Goal: Transaction & Acquisition: Book appointment/travel/reservation

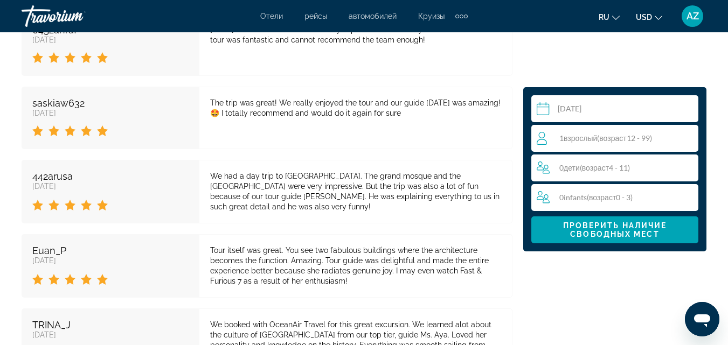
scroll to position [2348, 0]
click at [604, 231] on span "Проверить наличие свободных мест" at bounding box center [615, 229] width 104 height 17
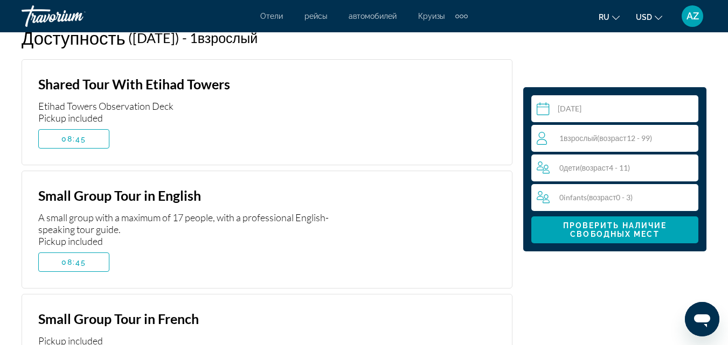
scroll to position [2238, 0]
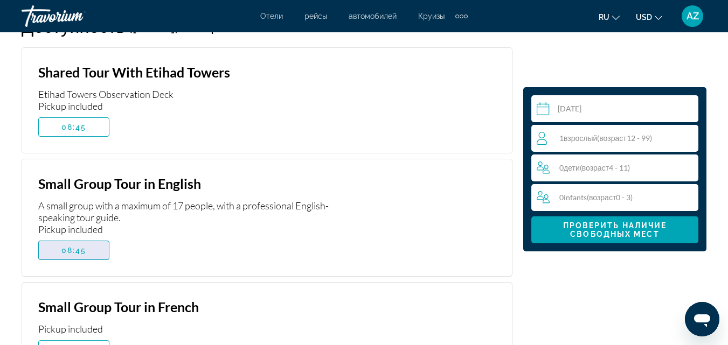
click at [74, 238] on span "Main content" at bounding box center [74, 251] width 70 height 26
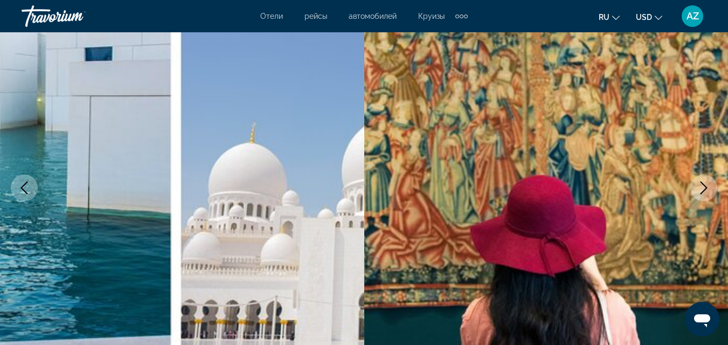
scroll to position [0, 0]
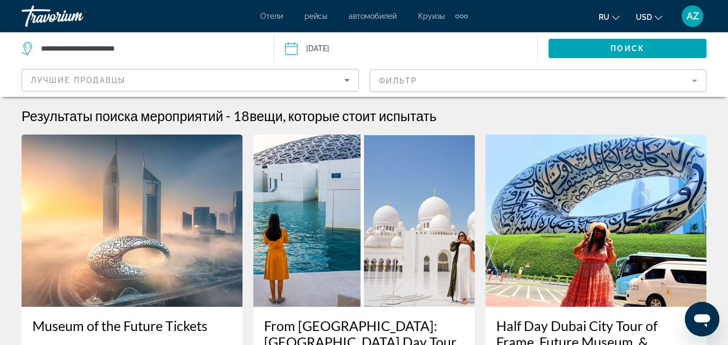
click at [176, 321] on h3 "Museum of the Future Tickets" at bounding box center [131, 326] width 199 height 16
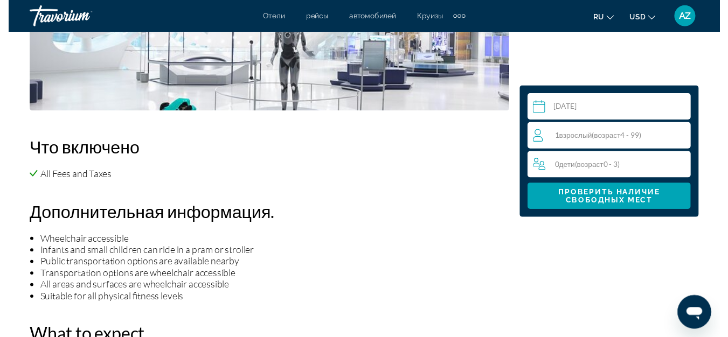
scroll to position [971, 0]
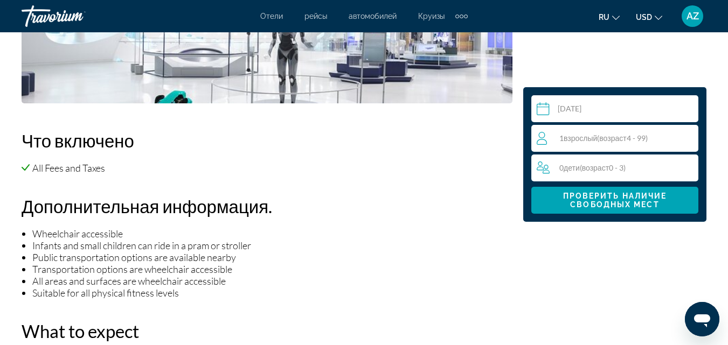
click at [575, 110] on input "Main content" at bounding box center [616, 110] width 171 height 30
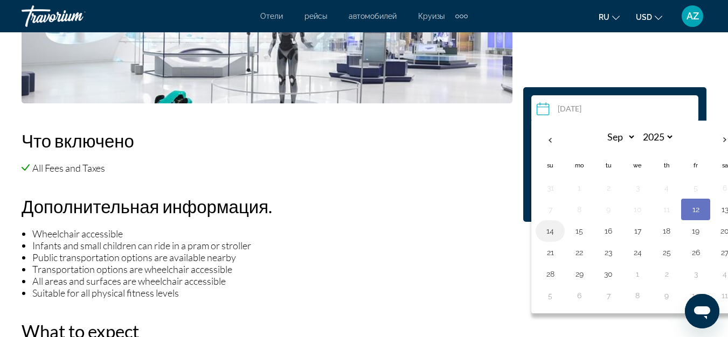
click at [551, 227] on button "14" at bounding box center [549, 231] width 17 height 15
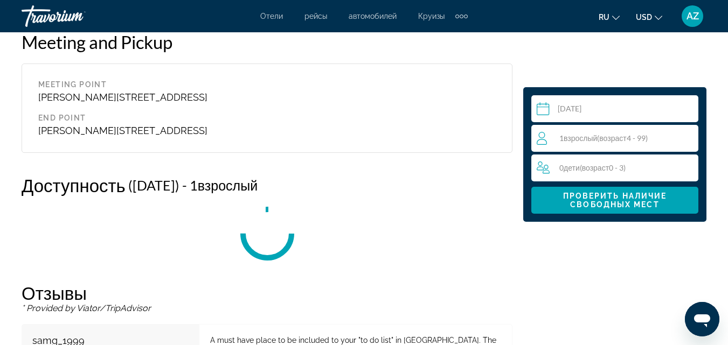
scroll to position [1704, 0]
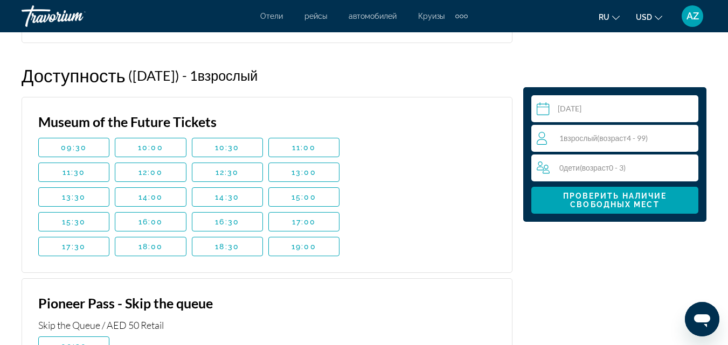
click at [585, 141] on span "Взрослый" at bounding box center [579, 138] width 33 height 9
click at [683, 135] on icon "Increment adults" at bounding box center [688, 137] width 10 height 13
click at [685, 163] on icon "Increment children" at bounding box center [688, 167] width 10 height 13
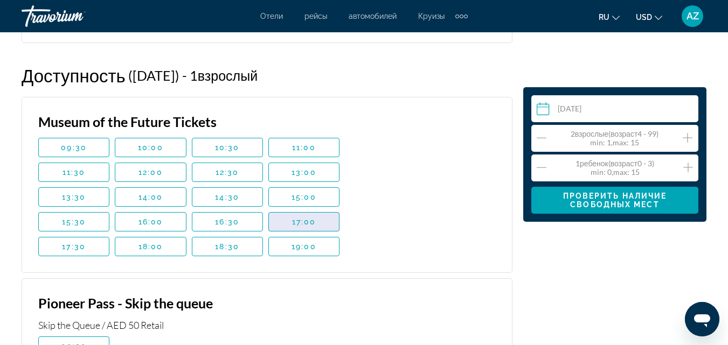
click at [293, 224] on span "17:00" at bounding box center [304, 222] width 24 height 9
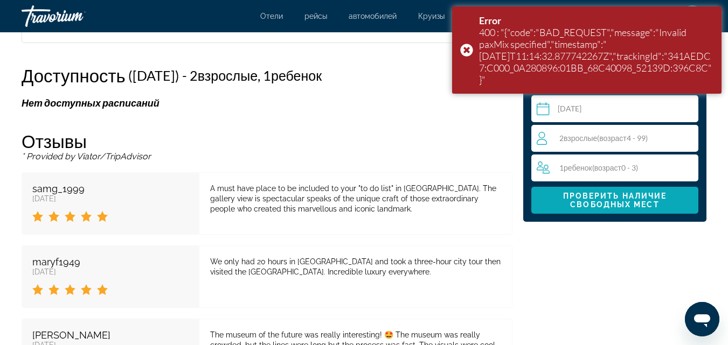
click at [607, 200] on span "Проверить наличие свободных мест" at bounding box center [615, 200] width 104 height 17
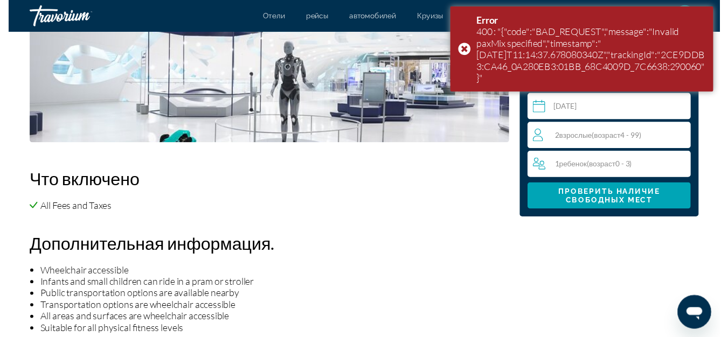
scroll to position [905, 0]
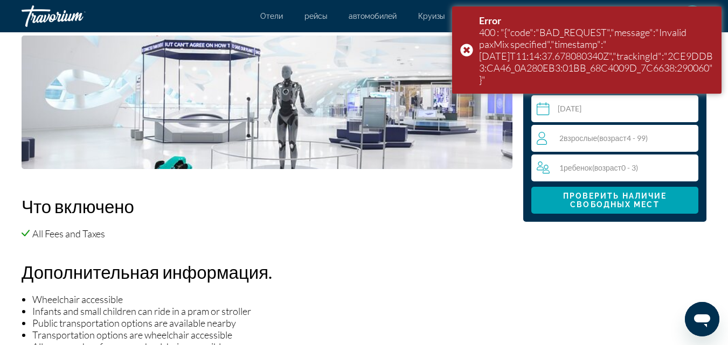
click at [645, 107] on input "**********" at bounding box center [616, 110] width 171 height 30
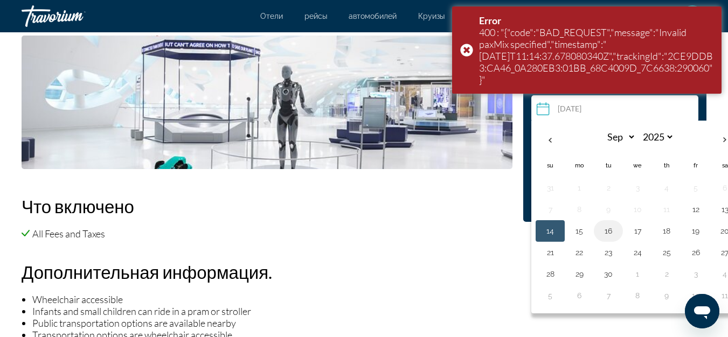
click at [603, 235] on button "16" at bounding box center [608, 231] width 17 height 15
type input "**********"
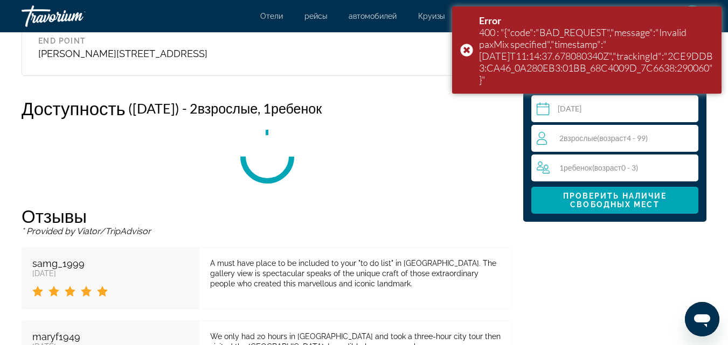
scroll to position [1704, 0]
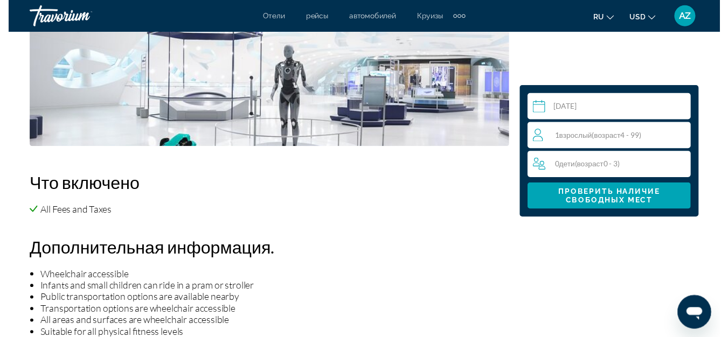
scroll to position [920, 0]
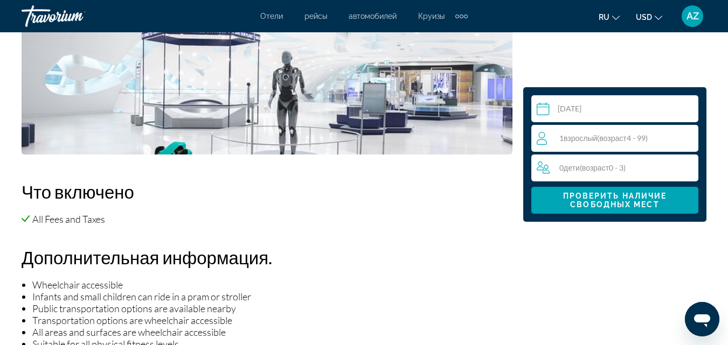
click at [624, 109] on input "Main content" at bounding box center [616, 110] width 171 height 30
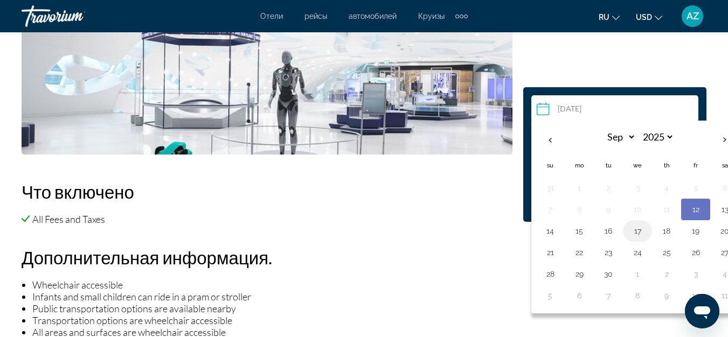
click at [636, 228] on button "17" at bounding box center [637, 231] width 17 height 15
type input "**********"
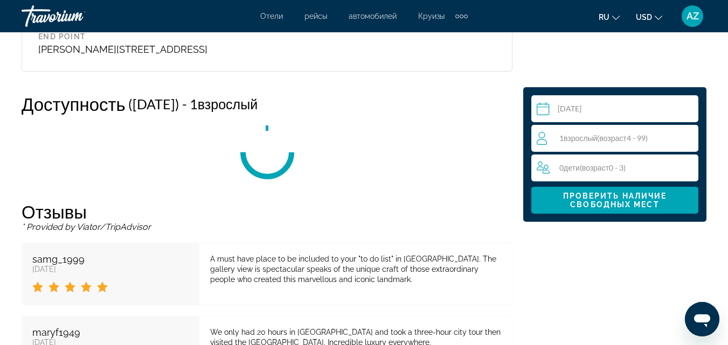
scroll to position [1704, 0]
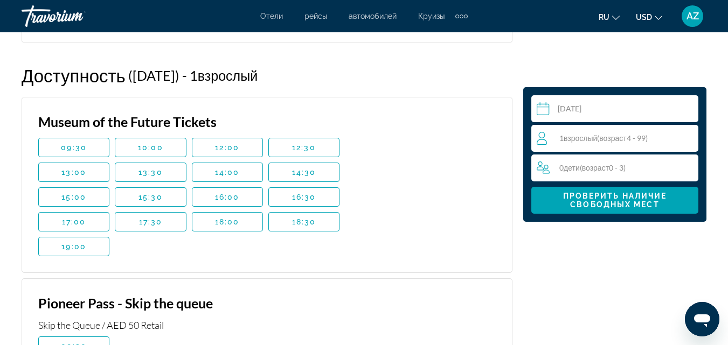
click at [638, 141] on span "( возраст 4 - 99)" at bounding box center [622, 138] width 50 height 9
click at [689, 138] on icon "Increment adults" at bounding box center [688, 138] width 10 height 10
click at [681, 168] on div "0 Ребенок Дети ( возраст 0 - 3) min : 0, max : 15" at bounding box center [618, 167] width 162 height 17
click at [689, 165] on icon "Increment children" at bounding box center [688, 167] width 10 height 13
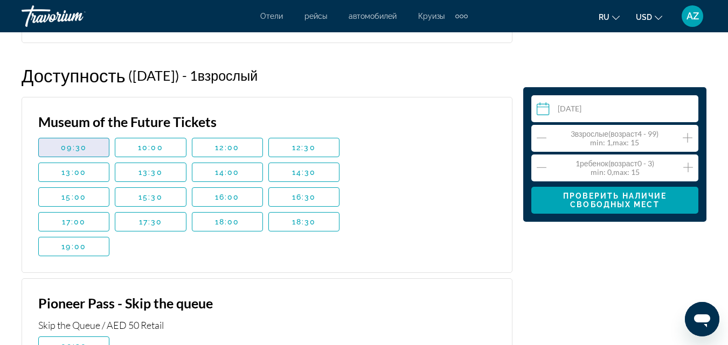
click at [87, 147] on span "Main content" at bounding box center [74, 148] width 70 height 26
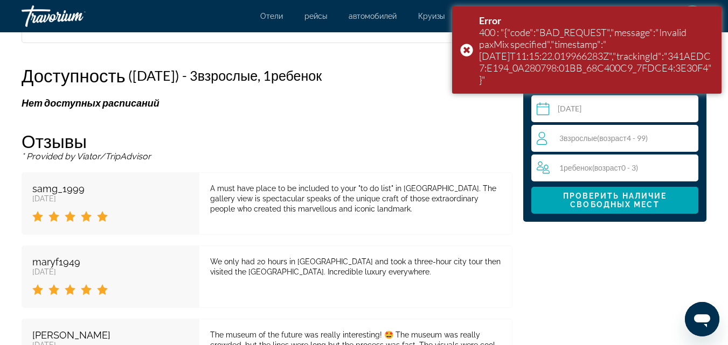
click at [595, 140] on span "Взрослые" at bounding box center [579, 138] width 33 height 9
click at [540, 134] on icon "Decrement adults" at bounding box center [542, 137] width 10 height 13
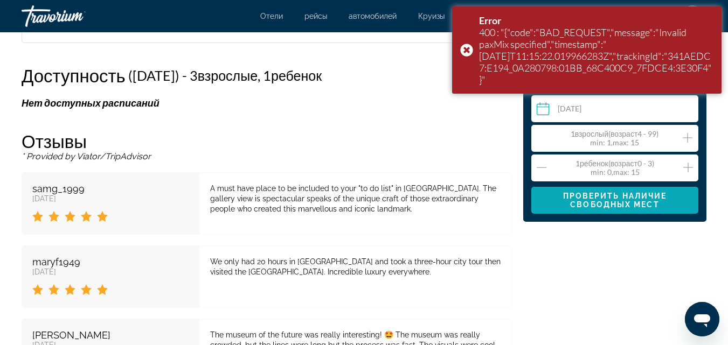
click at [580, 195] on span "Проверить наличие свободных мест" at bounding box center [615, 200] width 104 height 17
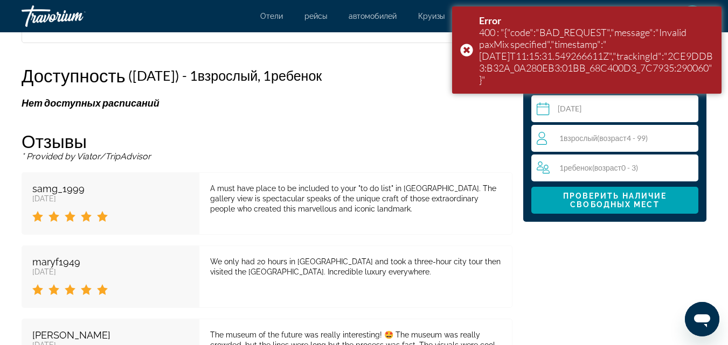
click at [563, 182] on div "**********" at bounding box center [614, 154] width 167 height 119
click at [569, 173] on div "1 Ребенок Дети ( возраст 0 - 3)" at bounding box center [618, 168] width 162 height 13
click at [537, 170] on icon "Decrement children" at bounding box center [542, 167] width 10 height 13
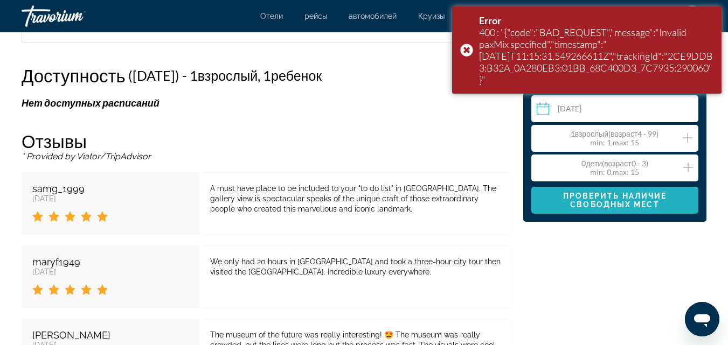
click at [589, 197] on span "Проверить наличие свободных мест" at bounding box center [615, 200] width 104 height 17
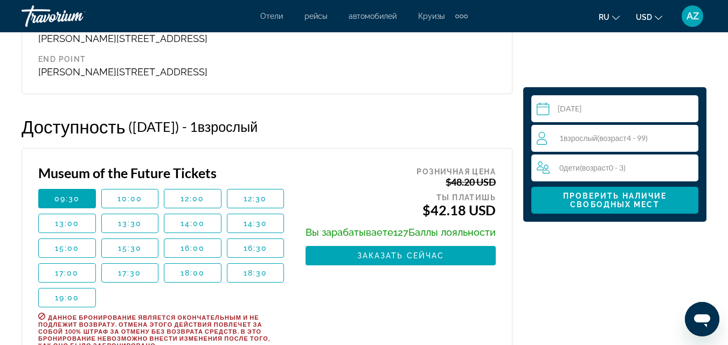
scroll to position [1664, 0]
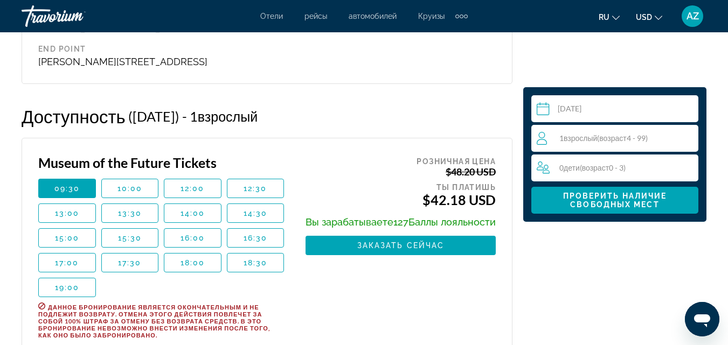
click at [621, 173] on div "0 Ребенок Дети ( возраст 0 - 3)" at bounding box center [618, 168] width 162 height 13
click at [691, 168] on icon "Increment children" at bounding box center [688, 168] width 10 height 10
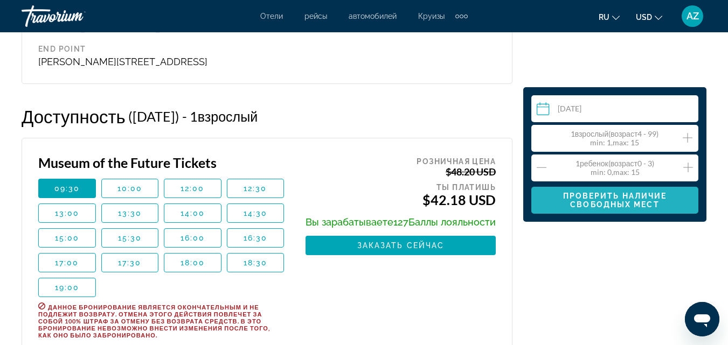
click at [663, 204] on span "Проверить наличие свободных мест" at bounding box center [615, 200] width 150 height 17
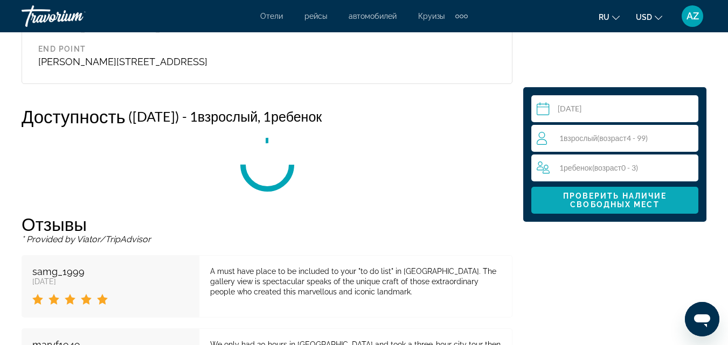
scroll to position [1704, 0]
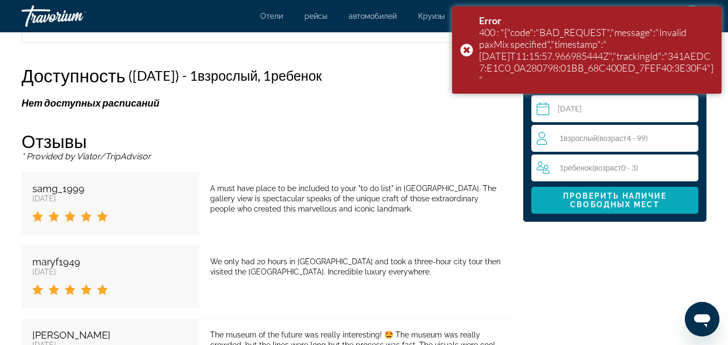
click at [663, 204] on span "Проверить наличие свободных мест" at bounding box center [615, 200] width 150 height 17
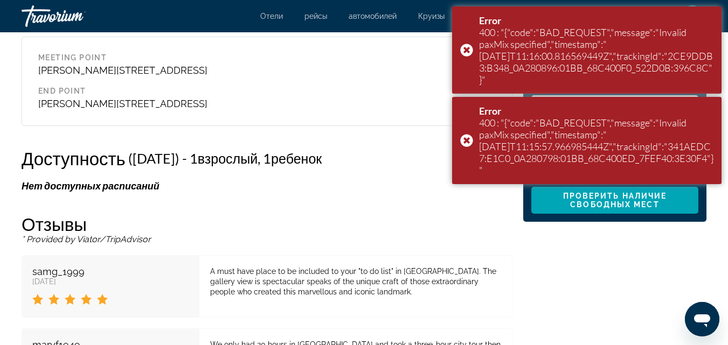
scroll to position [1617, 0]
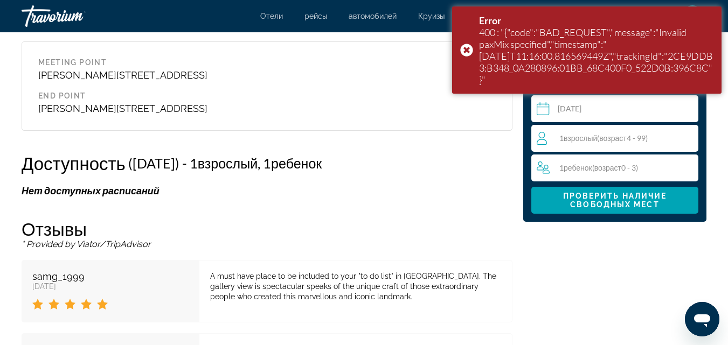
click at [601, 171] on span "возраст" at bounding box center [607, 167] width 27 height 9
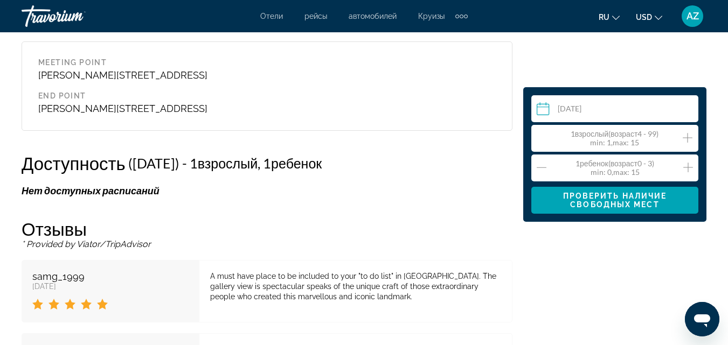
click at [542, 166] on icon "Decrement children" at bounding box center [542, 167] width 10 height 13
click at [686, 136] on icon "Increment adults" at bounding box center [688, 137] width 10 height 13
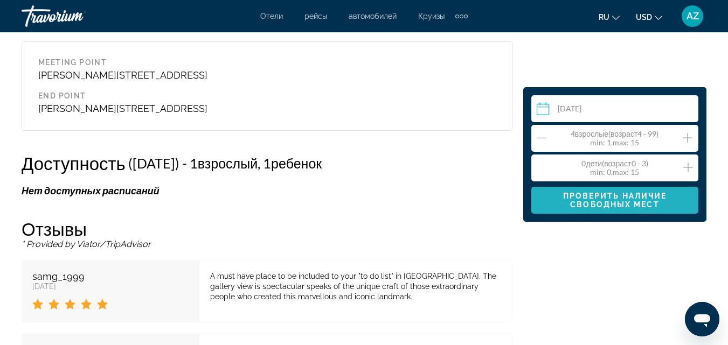
click at [634, 206] on span "Проверить наличие свободных мест" at bounding box center [615, 200] width 104 height 17
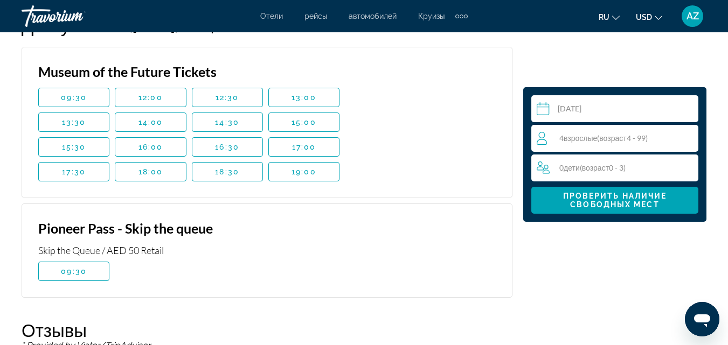
scroll to position [1744, 0]
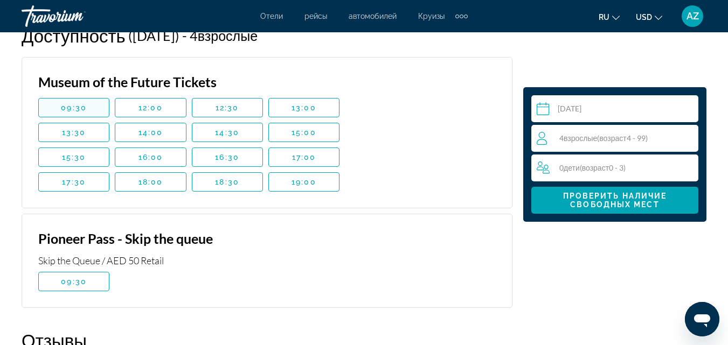
click at [82, 108] on span "09:30" at bounding box center [74, 107] width 26 height 9
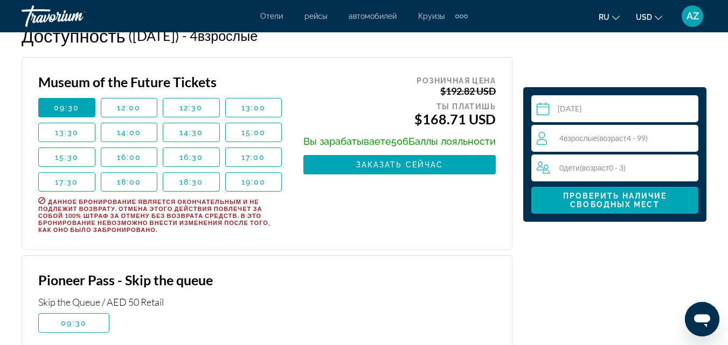
click at [588, 144] on div "4 Взрослый Взрослые ( возраст 4 - 99)" at bounding box center [617, 138] width 161 height 13
click at [543, 138] on icon "Decrement adults" at bounding box center [542, 137] width 10 height 1
click at [574, 201] on span "Проверить наличие свободных мест" at bounding box center [615, 200] width 104 height 17
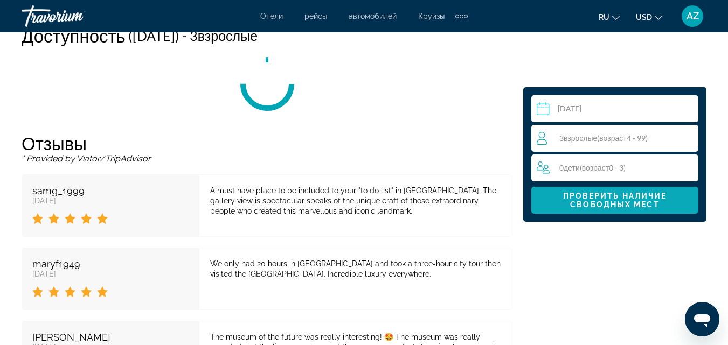
scroll to position [1704, 0]
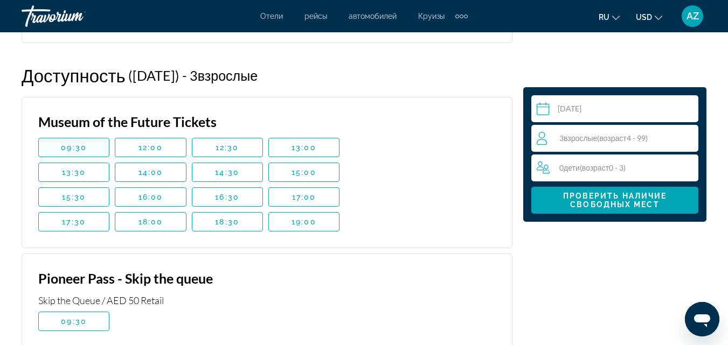
click at [77, 154] on span "Main content" at bounding box center [74, 148] width 70 height 26
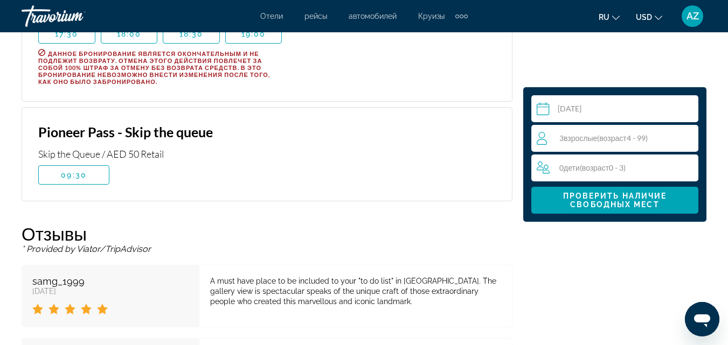
scroll to position [1959, 0]
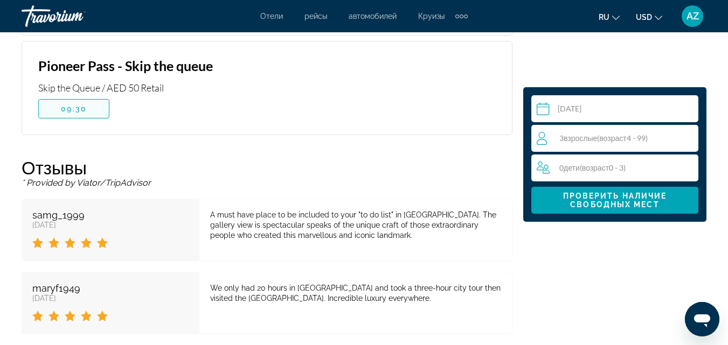
click at [88, 115] on span "Main content" at bounding box center [74, 109] width 70 height 26
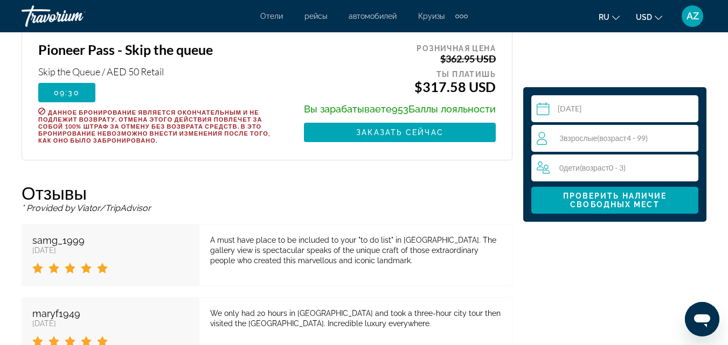
scroll to position [1994, 0]
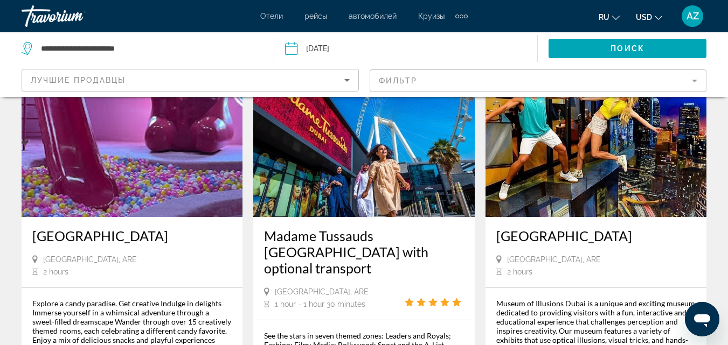
scroll to position [1573, 0]
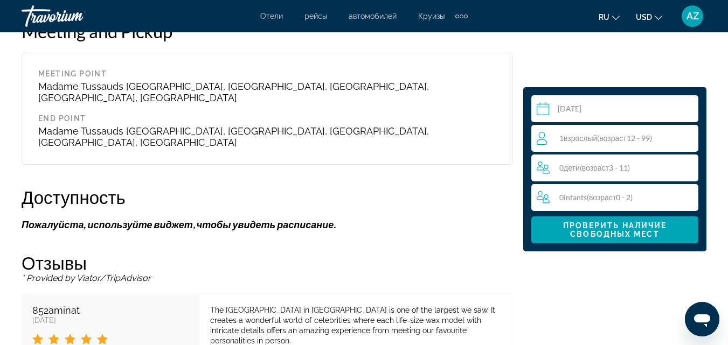
scroll to position [1713, 0]
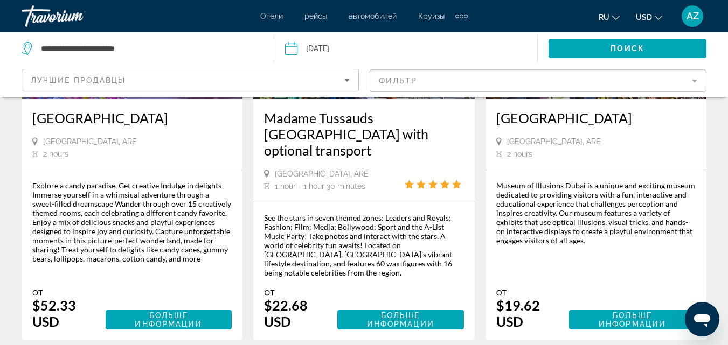
scroll to position [1712, 0]
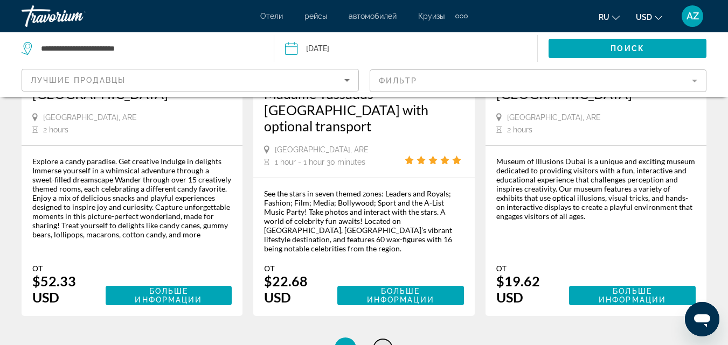
click at [387, 339] on link "page 2" at bounding box center [382, 348] width 19 height 19
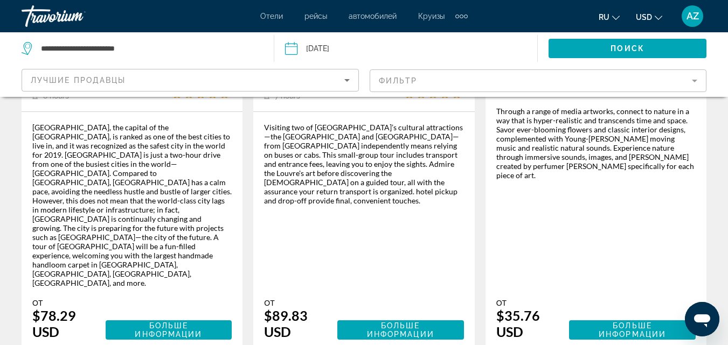
scroll to position [857, 0]
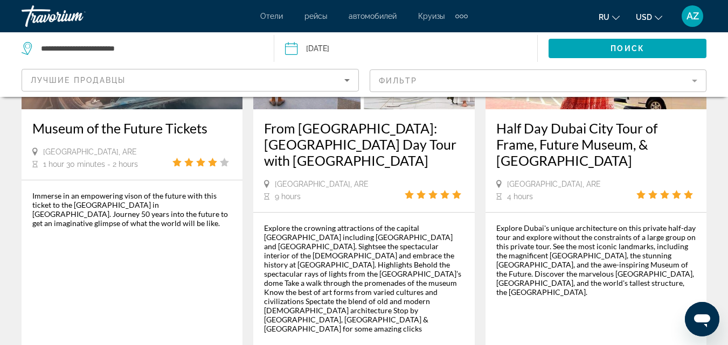
scroll to position [194, 0]
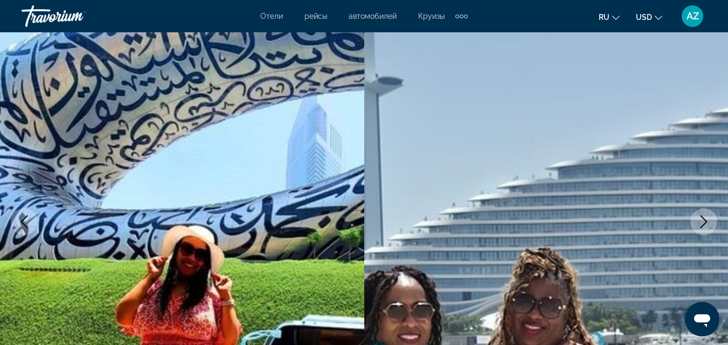
scroll to position [60, 0]
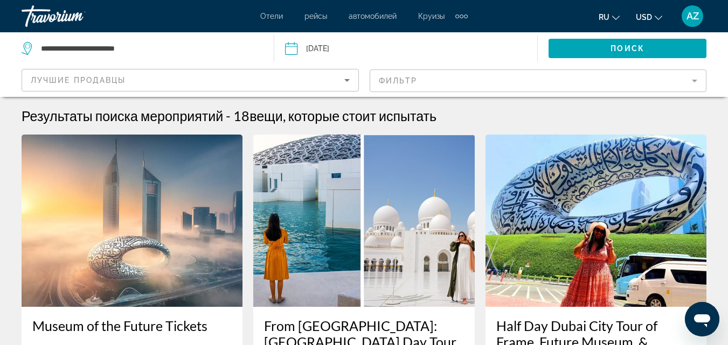
click at [394, 50] on input "Date: Sep 14, 2025" at bounding box center [347, 50] width 130 height 36
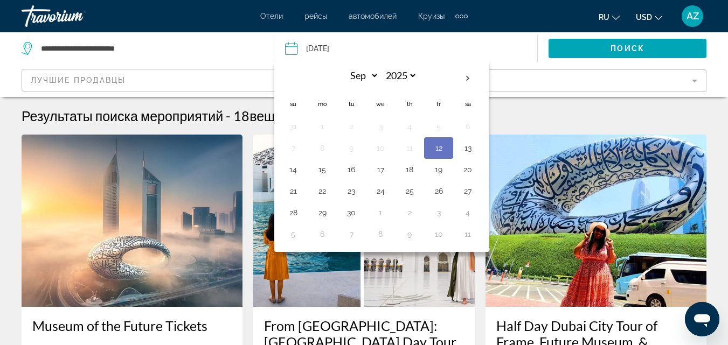
click at [393, 47] on input "Date: Sep 14, 2025" at bounding box center [347, 50] width 130 height 36
click at [203, 44] on input "**********" at bounding box center [151, 48] width 223 height 16
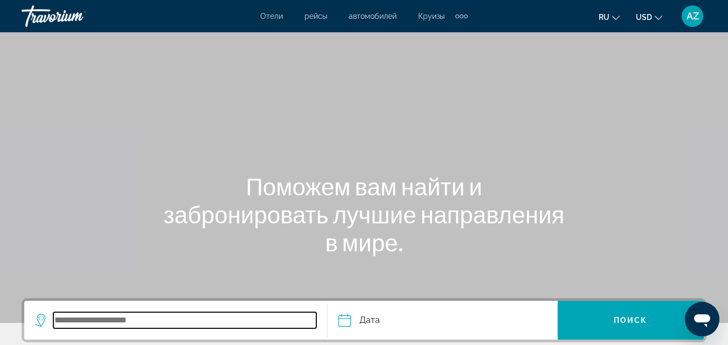
click at [144, 319] on input "Search widget" at bounding box center [184, 320] width 263 height 16
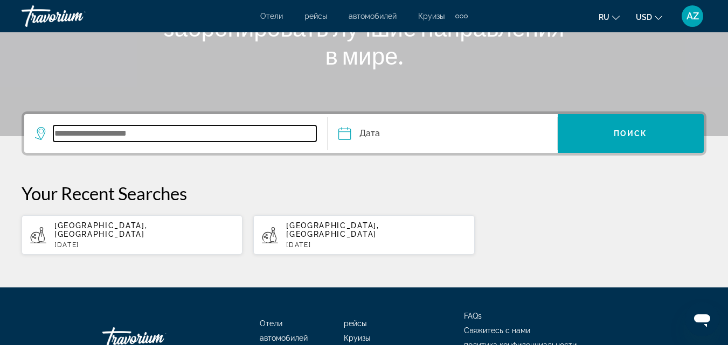
scroll to position [253, 0]
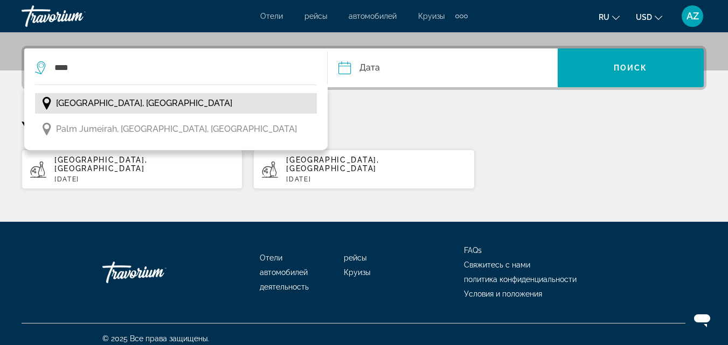
click at [190, 100] on button "Dubai, United Arab Emirates" at bounding box center [176, 103] width 282 height 20
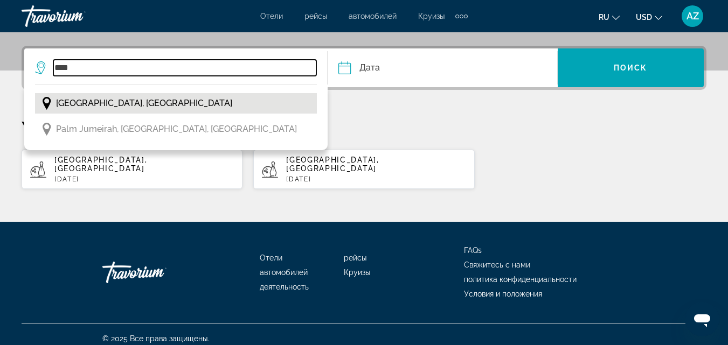
type input "**********"
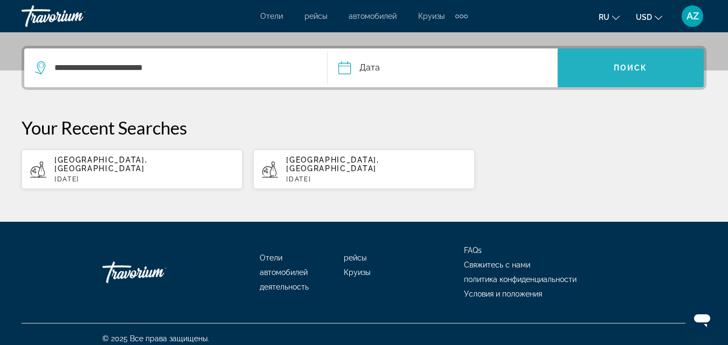
click at [625, 75] on span "Search widget" at bounding box center [631, 68] width 146 height 26
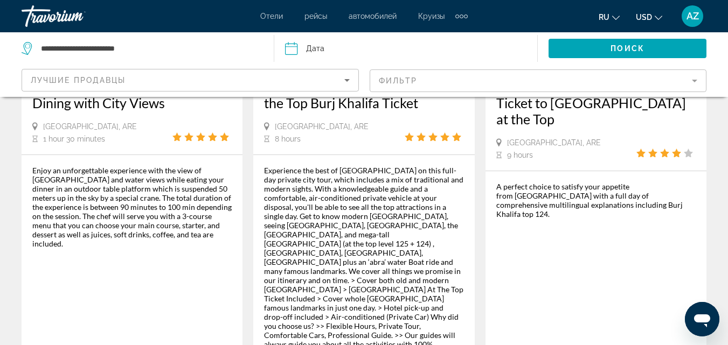
scroll to position [1827, 0]
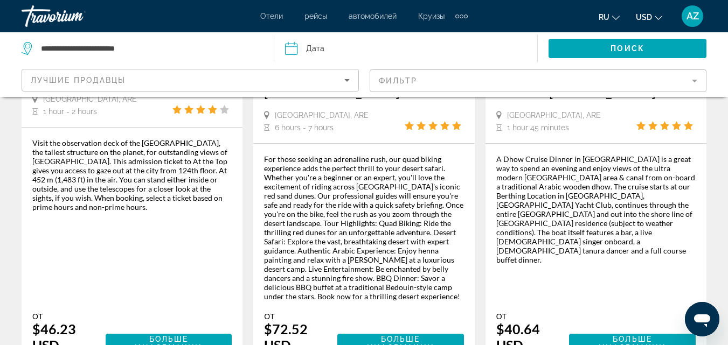
scroll to position [1803, 0]
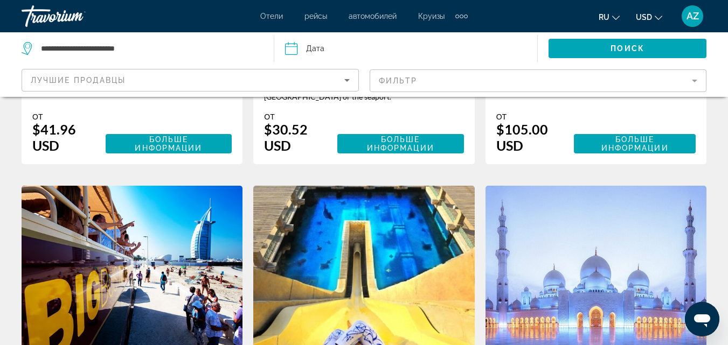
scroll to position [1521, 0]
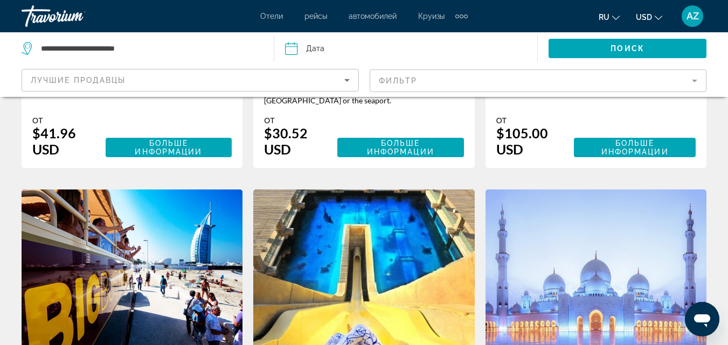
click at [588, 190] on img "Main content" at bounding box center [595, 276] width 221 height 172
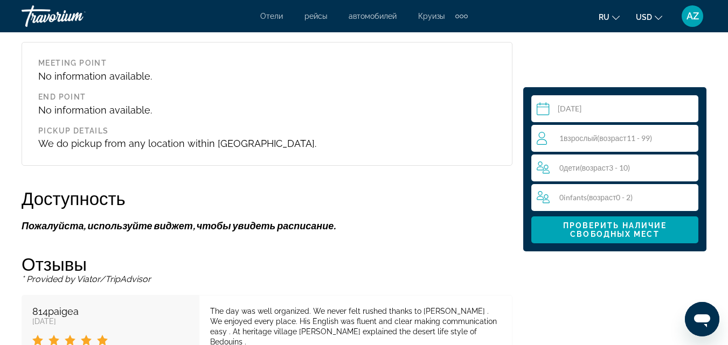
scroll to position [1865, 0]
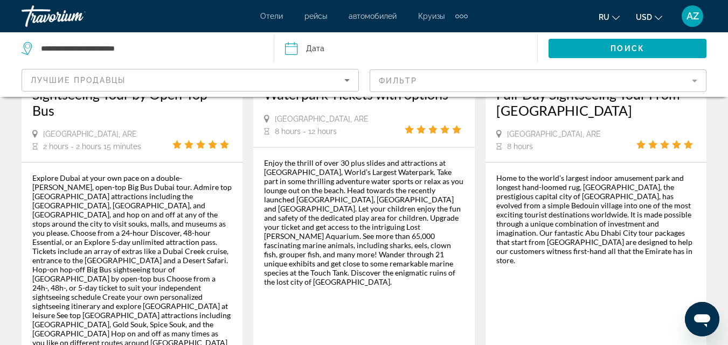
scroll to position [1835, 0]
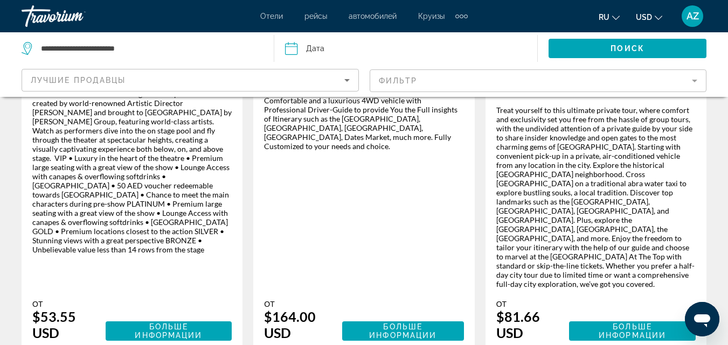
scroll to position [339, 0]
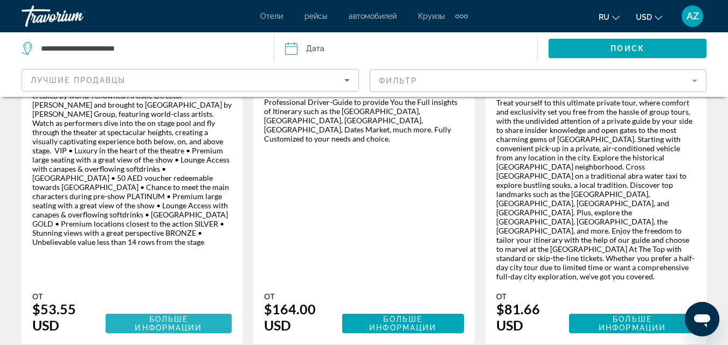
click at [135, 315] on span "Больше информации" at bounding box center [168, 323] width 67 height 17
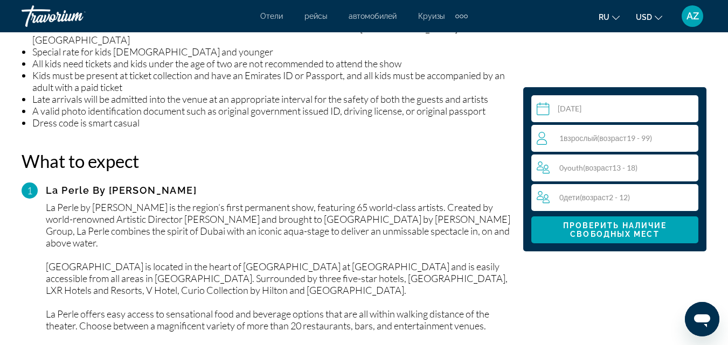
scroll to position [1394, 0]
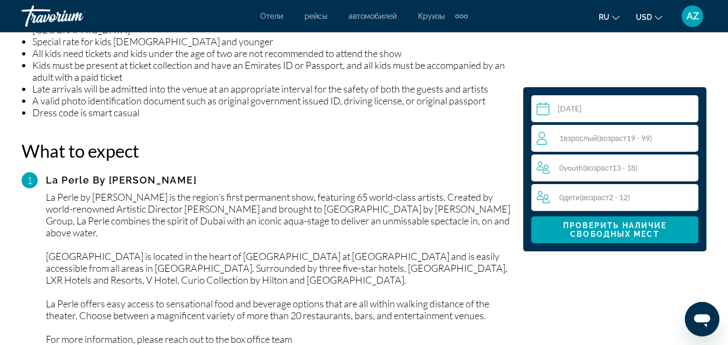
click at [580, 105] on input "Main content" at bounding box center [616, 110] width 171 height 30
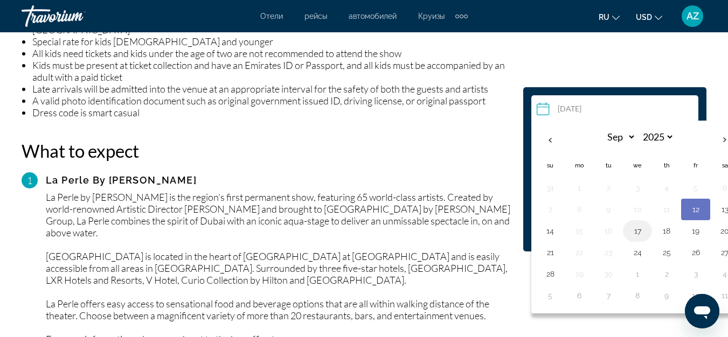
click at [639, 233] on button "17" at bounding box center [637, 231] width 17 height 15
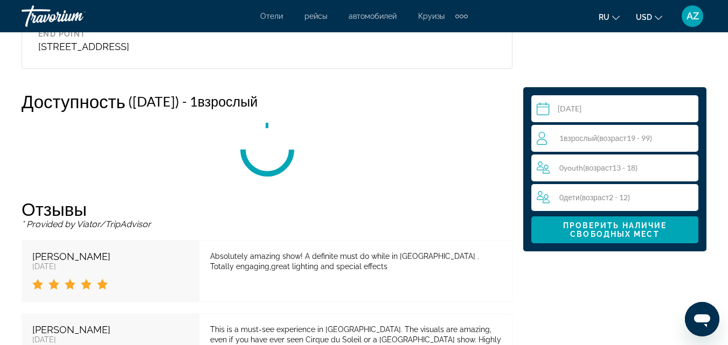
scroll to position [2030, 0]
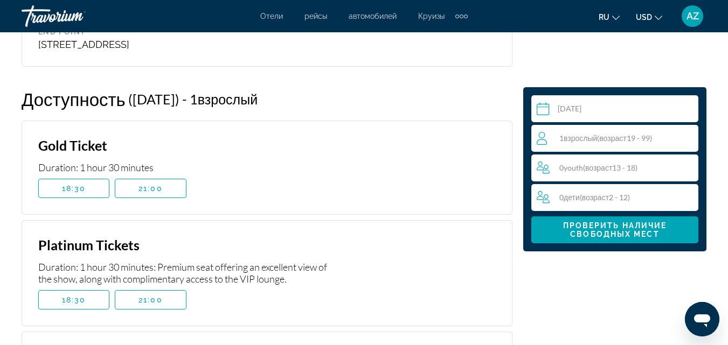
click at [627, 114] on input "**********" at bounding box center [616, 110] width 171 height 30
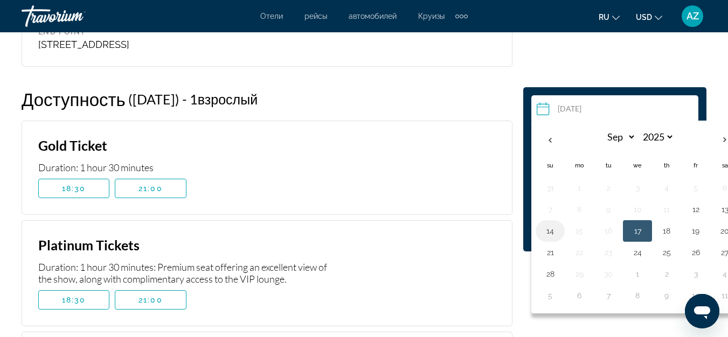
click at [545, 232] on button "14" at bounding box center [549, 231] width 17 height 15
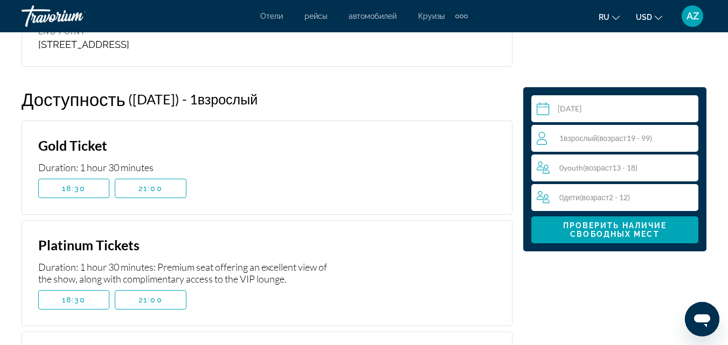
click at [614, 196] on span "( возраст 2 - 12)" at bounding box center [605, 197] width 50 height 9
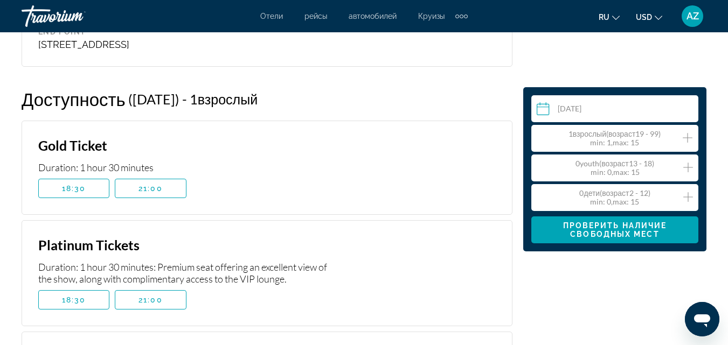
click at [686, 198] on icon "Increment children" at bounding box center [688, 197] width 10 height 13
click at [690, 168] on icon "Increment youth" at bounding box center [688, 167] width 10 height 13
click at [688, 136] on icon "Increment adults" at bounding box center [688, 137] width 10 height 13
click at [619, 233] on span "Проверить наличие свободных мест" at bounding box center [615, 229] width 104 height 17
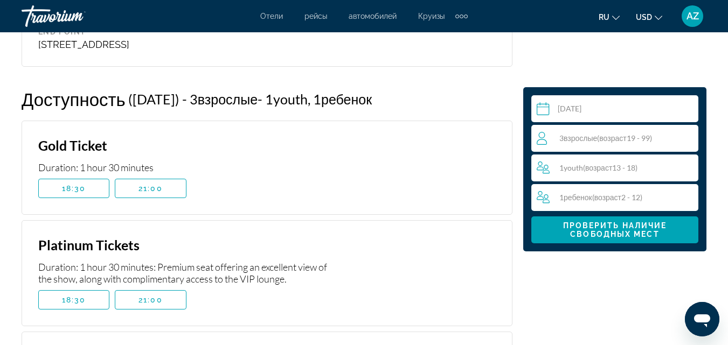
scroll to position [2072, 0]
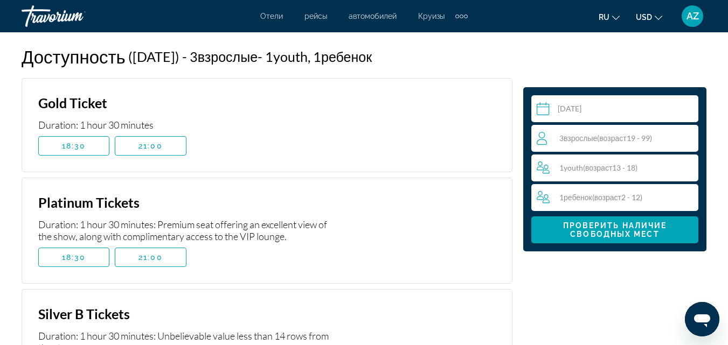
click at [626, 136] on span "возраст" at bounding box center [612, 138] width 27 height 9
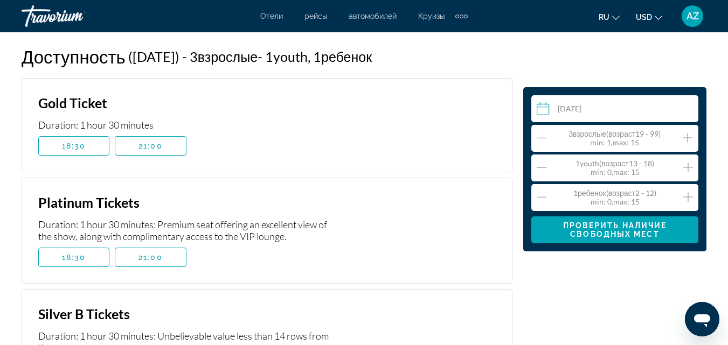
click at [549, 134] on div "3 Взрослый Взрослые ( возраст 19 - 99) min : 1, max : 15" at bounding box center [617, 138] width 161 height 17
click at [542, 137] on icon "Decrement adults" at bounding box center [542, 137] width 10 height 13
click at [593, 239] on span "Main content" at bounding box center [614, 230] width 167 height 26
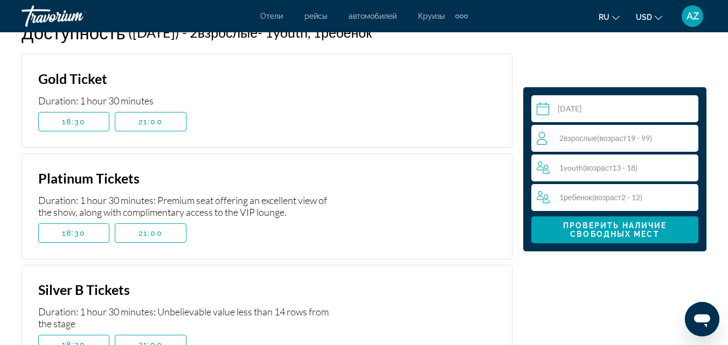
scroll to position [2103, 0]
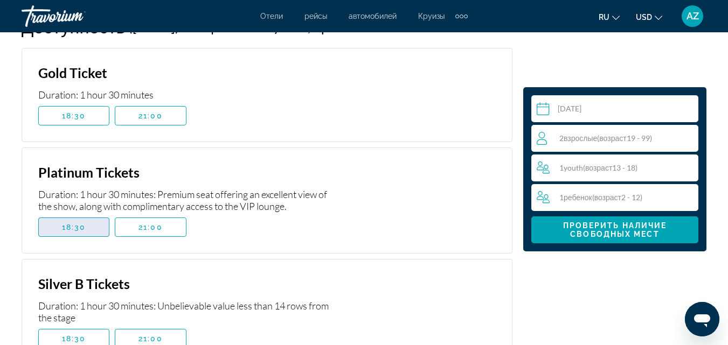
click at [65, 223] on span "18:30" at bounding box center [74, 227] width 24 height 9
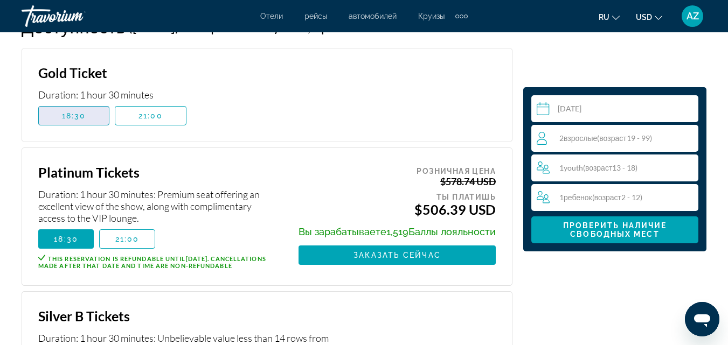
click at [60, 103] on span "Main content" at bounding box center [74, 116] width 70 height 26
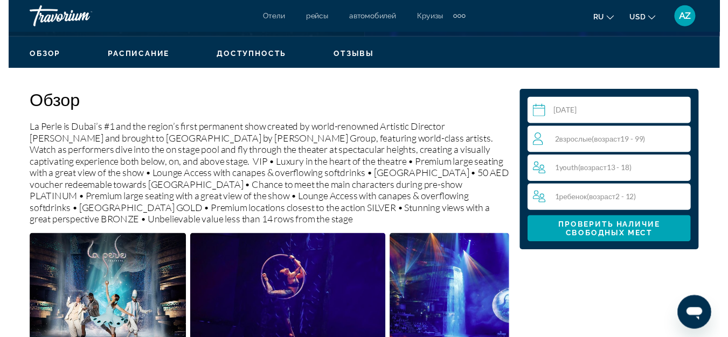
scroll to position [501, 0]
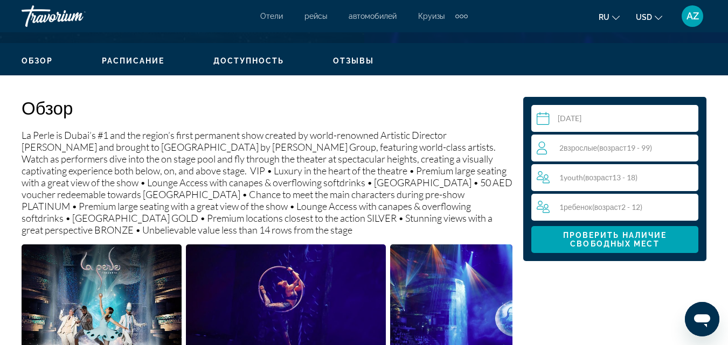
click at [604, 119] on input "**********" at bounding box center [616, 120] width 171 height 30
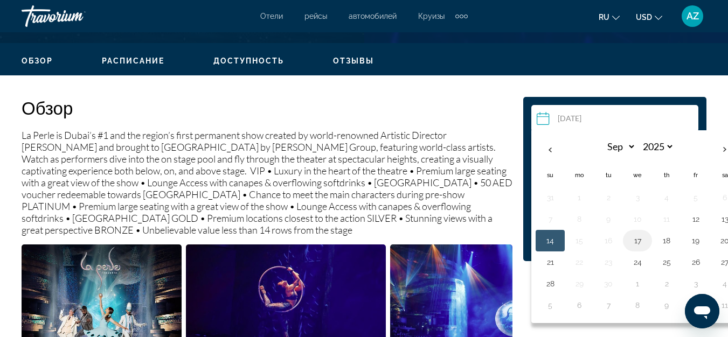
click at [637, 245] on button "17" at bounding box center [637, 240] width 17 height 15
type input "**********"
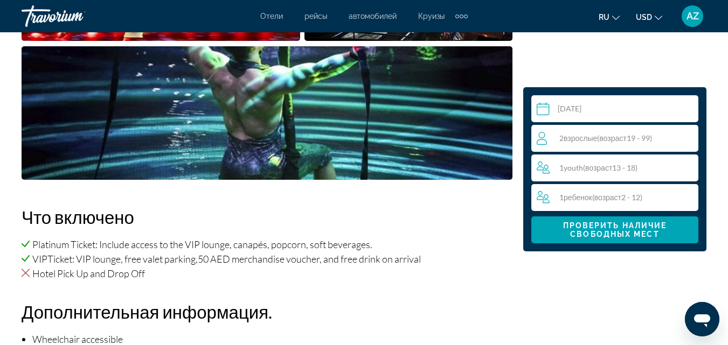
scroll to position [965, 0]
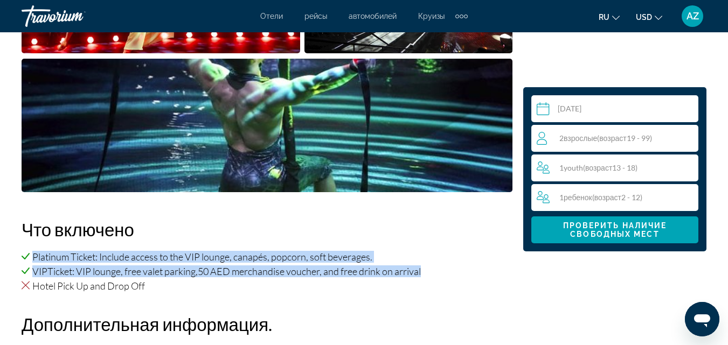
drag, startPoint x: 33, startPoint y: 257, endPoint x: 444, endPoint y: 274, distance: 411.4
click at [444, 274] on ul "Platinum Ticket: Include access to the VIP lounge, canapés, popcorn, soft bever…" at bounding box center [267, 264] width 491 height 26
copy ul "Platinum Ticket: Include access to the VIP lounge, canapés, popcorn, soft bever…"
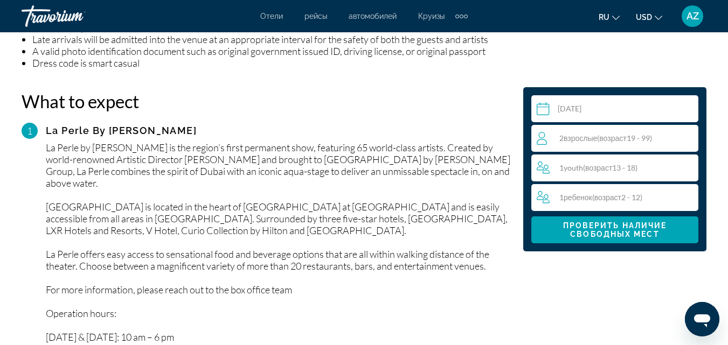
scroll to position [1479, 0]
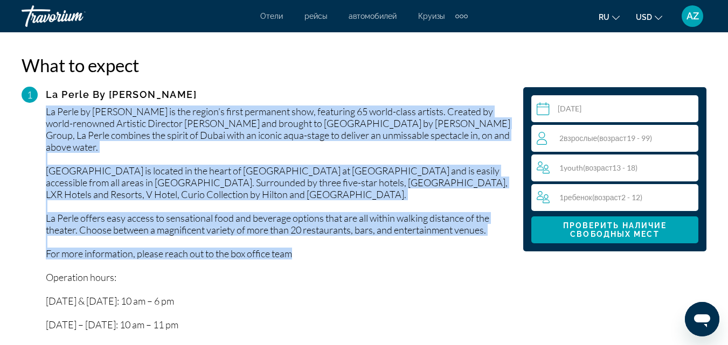
drag, startPoint x: 45, startPoint y: 100, endPoint x: 330, endPoint y: 233, distance: 315.2
click at [330, 233] on div "1 La Perle By Dragone La Perle by Dragone is the region’s first permanent show,…" at bounding box center [267, 209] width 491 height 244
copy div "La Perle by Dragone is the region’s first permanent show, featuring 65 world-cl…"
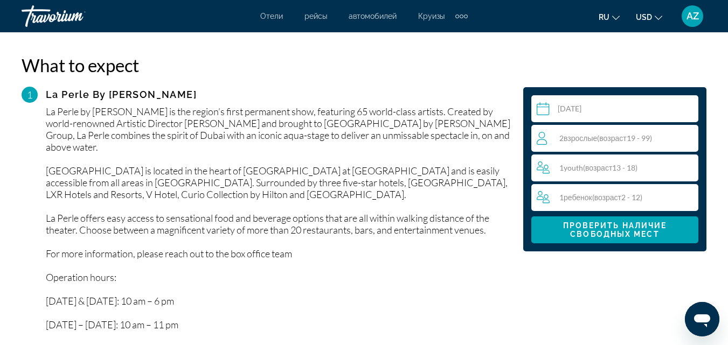
click at [372, 286] on div "La Perle by Dragone is the region’s first permanent show, featuring 65 world-cl…" at bounding box center [279, 218] width 467 height 225
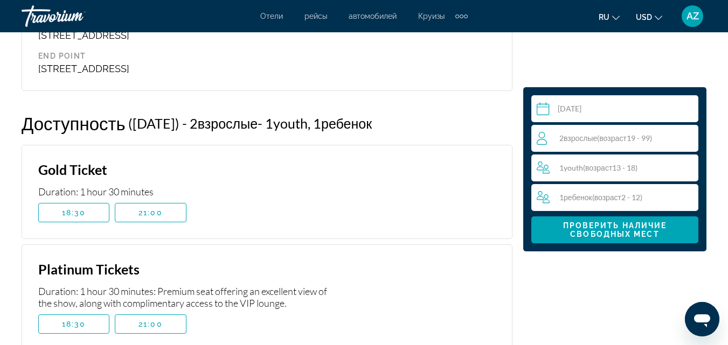
scroll to position [2000, 0]
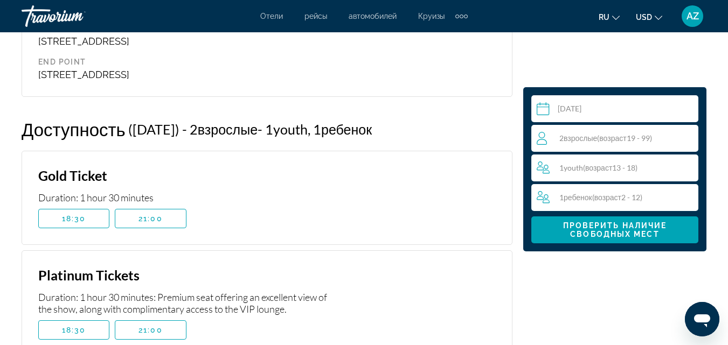
click at [185, 208] on div "Gold Ticket Duration: 1 hour 30 minutes 18:30 21:00 Данное бронирование являетс…" at bounding box center [267, 198] width 491 height 94
click at [79, 206] on span "Main content" at bounding box center [74, 219] width 70 height 26
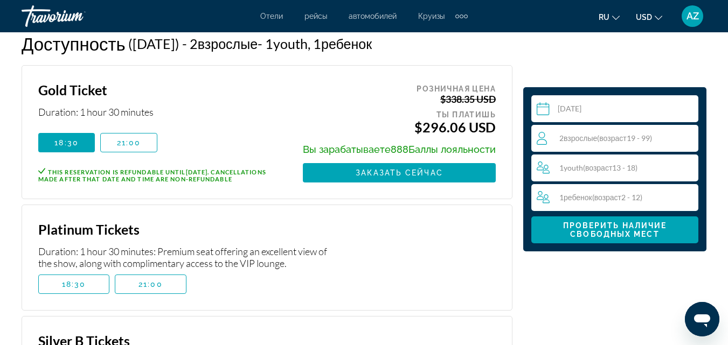
scroll to position [2110, 0]
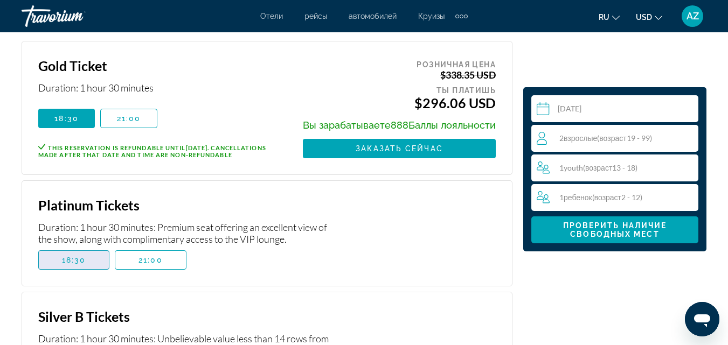
click at [74, 256] on span "18:30" at bounding box center [74, 260] width 24 height 9
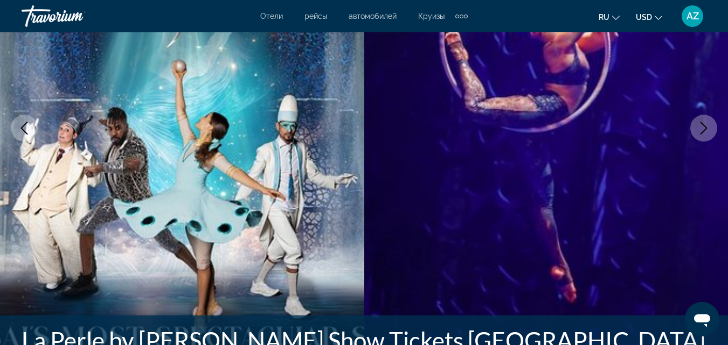
scroll to position [0, 0]
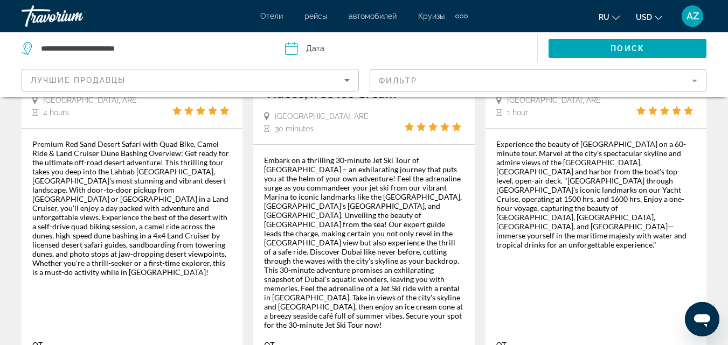
scroll to position [1933, 0]
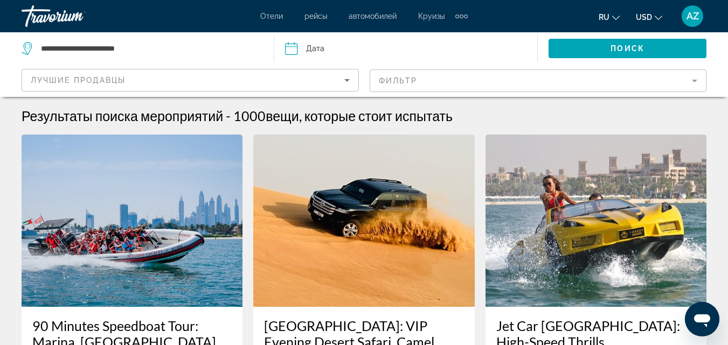
click at [452, 84] on mat-form-field "Фильтр" at bounding box center [538, 80] width 337 height 23
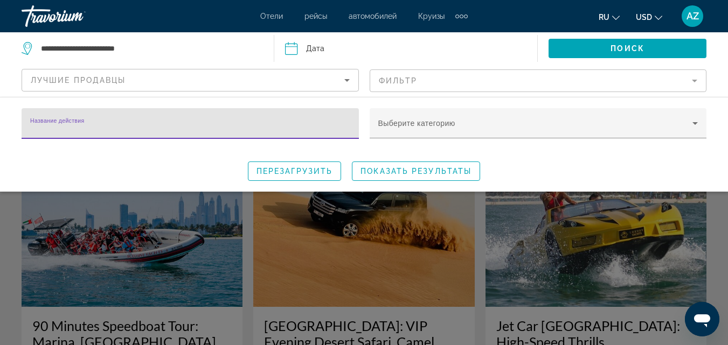
click at [307, 129] on input "Название действия" at bounding box center [190, 128] width 320 height 13
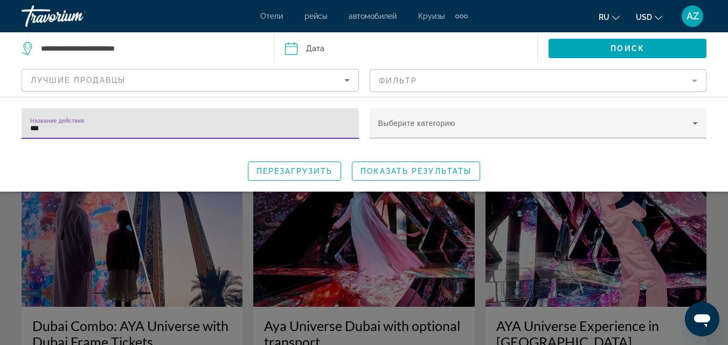
type input "***"
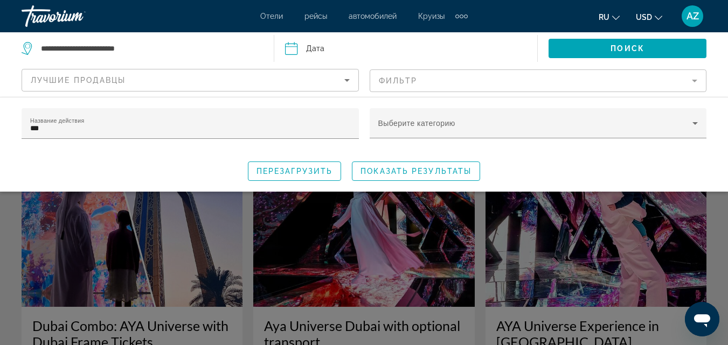
click at [474, 326] on div "Search widget" at bounding box center [364, 250] width 728 height 189
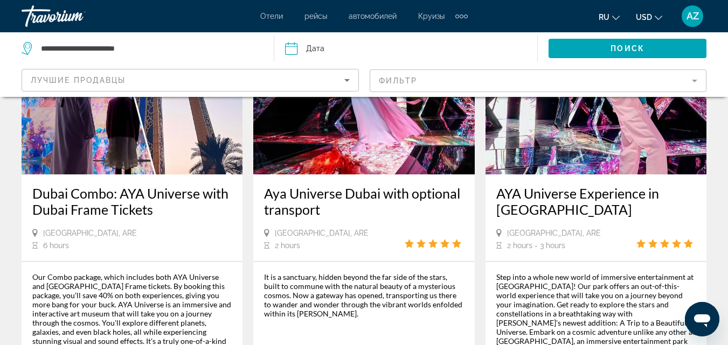
scroll to position [129, 0]
